Goal: Navigation & Orientation: Go to known website

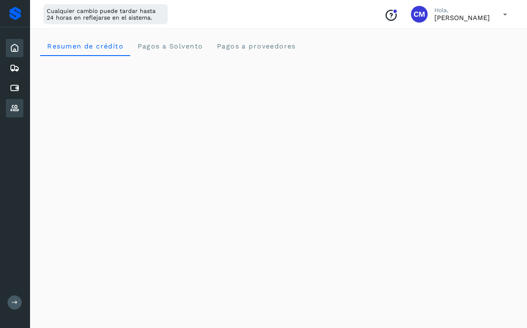
click at [14, 103] on icon at bounding box center [15, 108] width 10 height 10
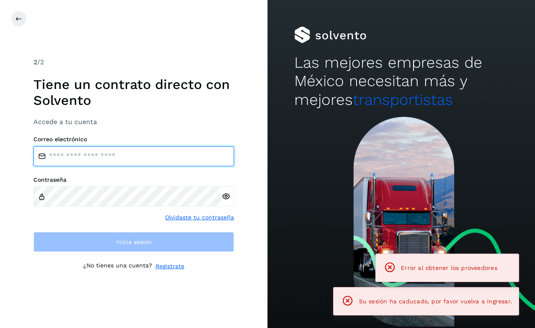
type input "**********"
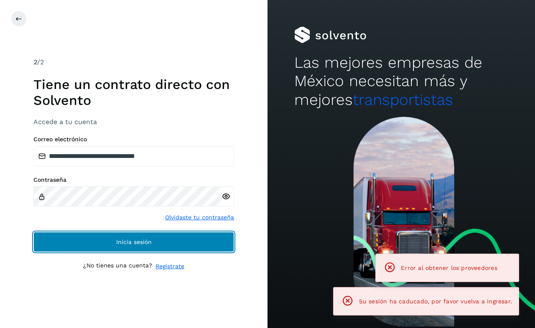
click at [154, 237] on button "Inicia sesión" at bounding box center [133, 242] width 200 height 20
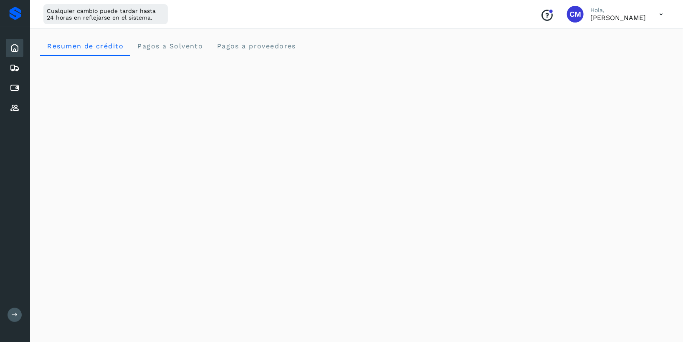
scroll to position [465, 0]
